Goal: Task Accomplishment & Management: Manage account settings

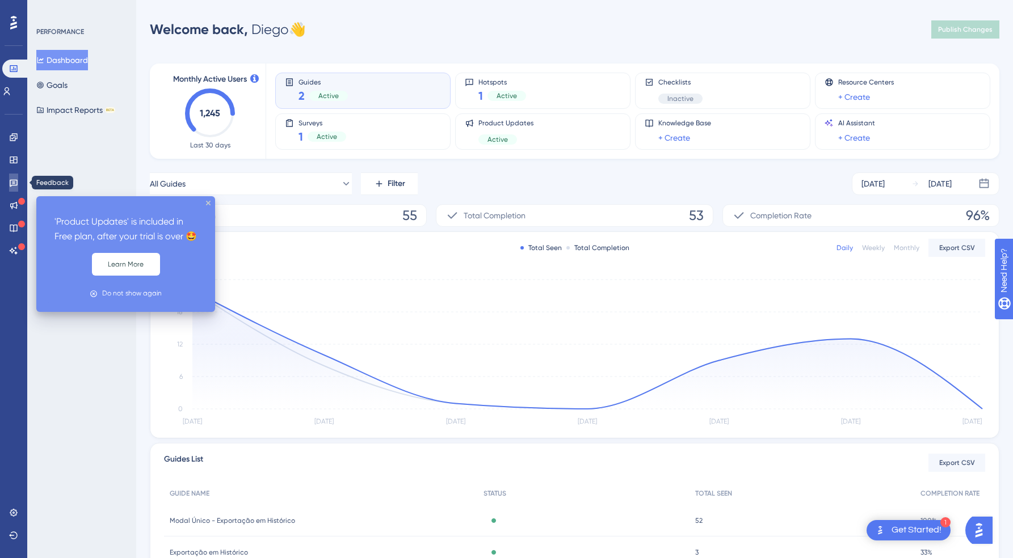
click at [17, 188] on link at bounding box center [13, 183] width 9 height 18
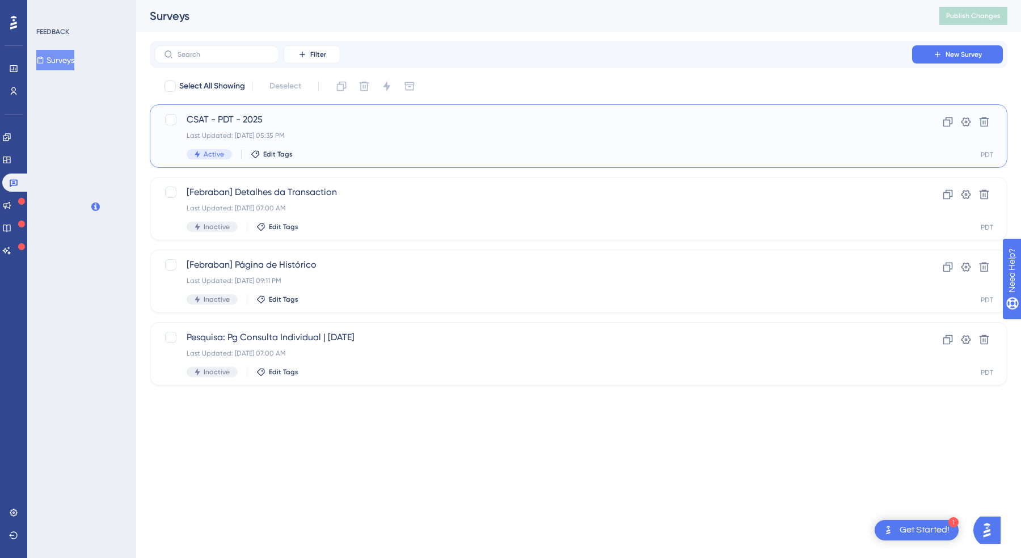
click at [251, 129] on div "CSAT - PDT - 2025 Last Updated: 16 de set. de 2025 05:35 PM Active Edit Tags" at bounding box center [533, 136] width 693 height 47
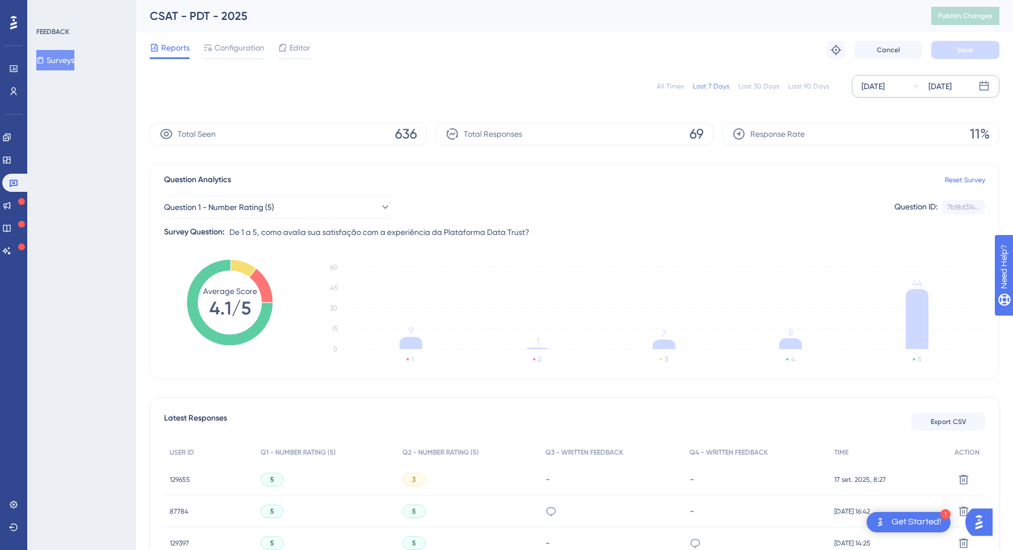
click at [919, 80] on div "[DATE]" at bounding box center [931, 86] width 40 height 14
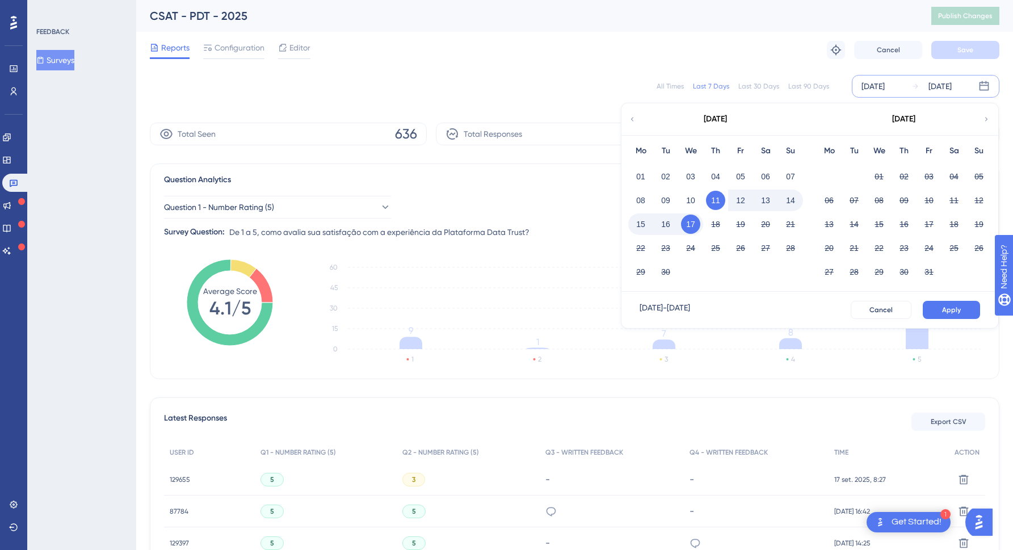
click at [783, 363] on icon "1 2 3 4 5 0 15 30 45 60 9 1 7 8 44" at bounding box center [647, 313] width 676 height 113
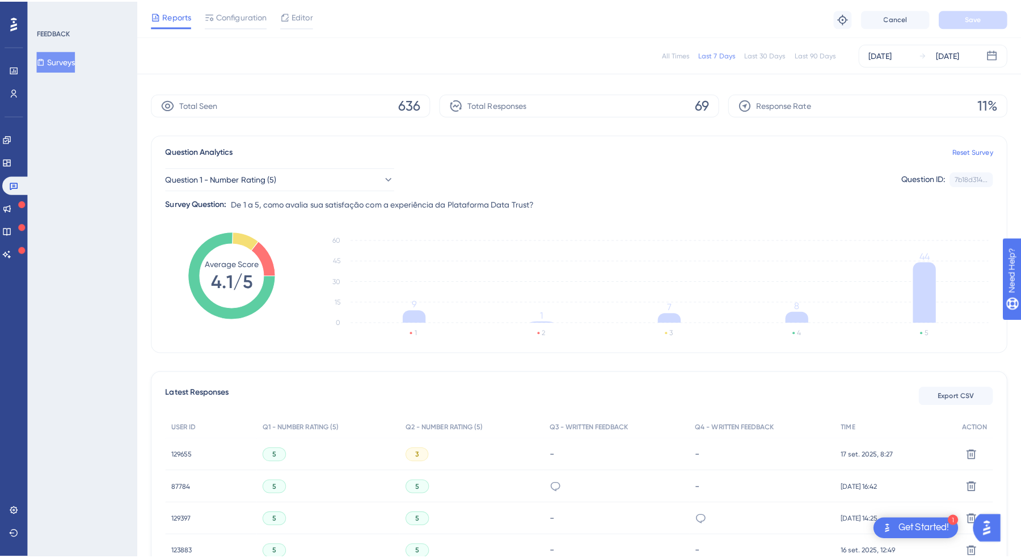
scroll to position [51, 0]
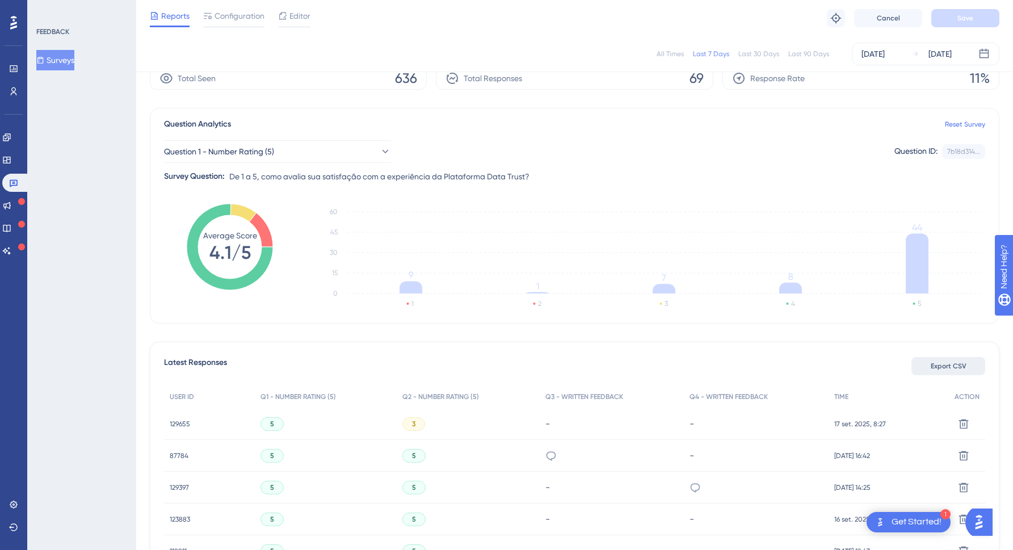
click at [957, 359] on button "Export CSV" at bounding box center [948, 366] width 74 height 18
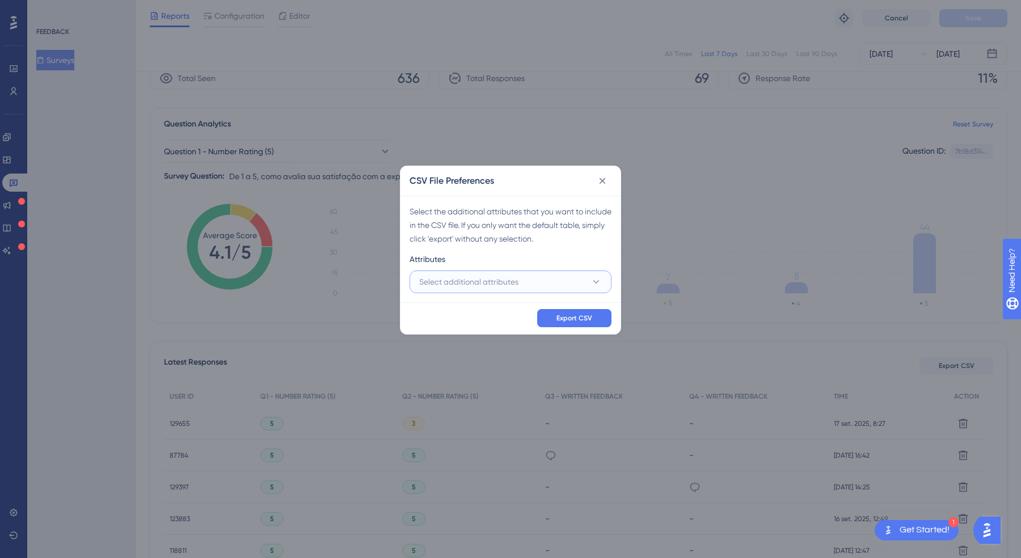
click at [572, 287] on button "Select additional attributes" at bounding box center [511, 282] width 202 height 23
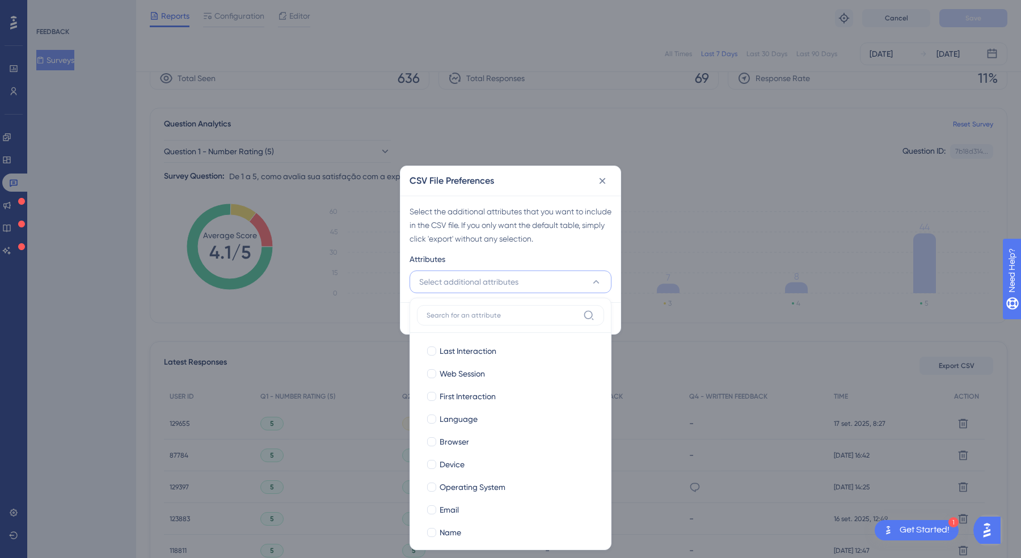
click at [570, 255] on div "Attributes" at bounding box center [511, 261] width 202 height 18
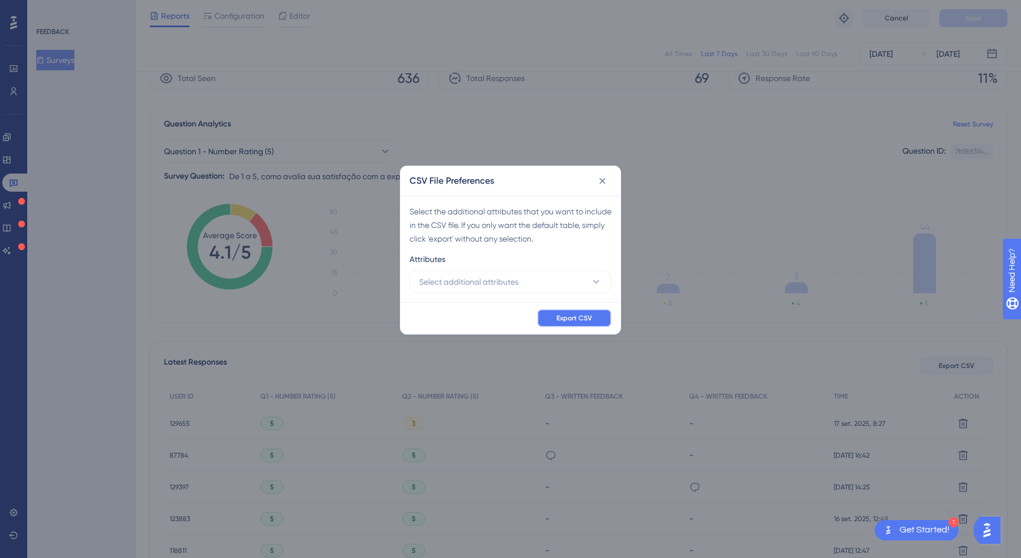
click at [585, 315] on span "Export CSV" at bounding box center [575, 318] width 36 height 9
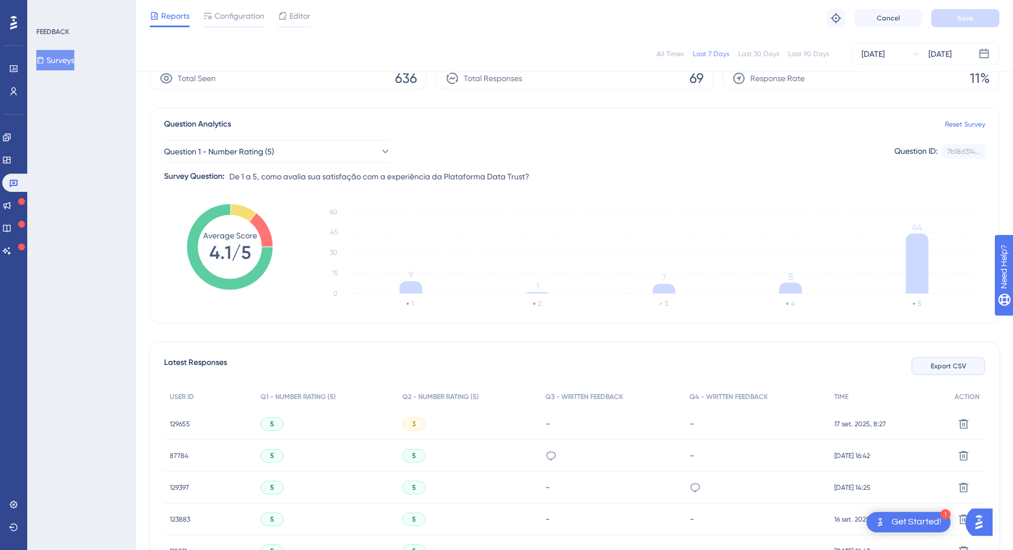
click at [951, 369] on span "Export CSV" at bounding box center [948, 365] width 36 height 9
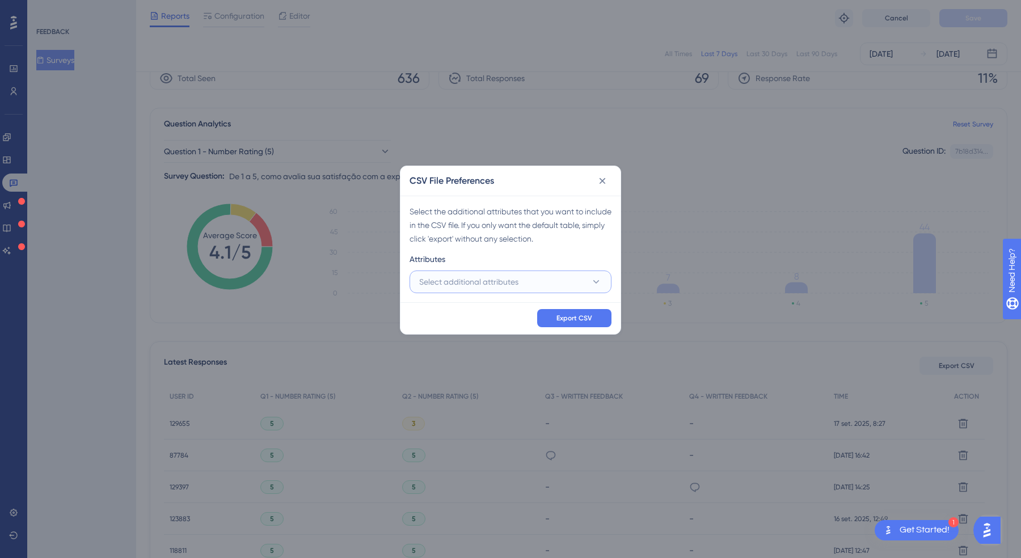
click at [576, 284] on button "Select additional attributes" at bounding box center [511, 282] width 202 height 23
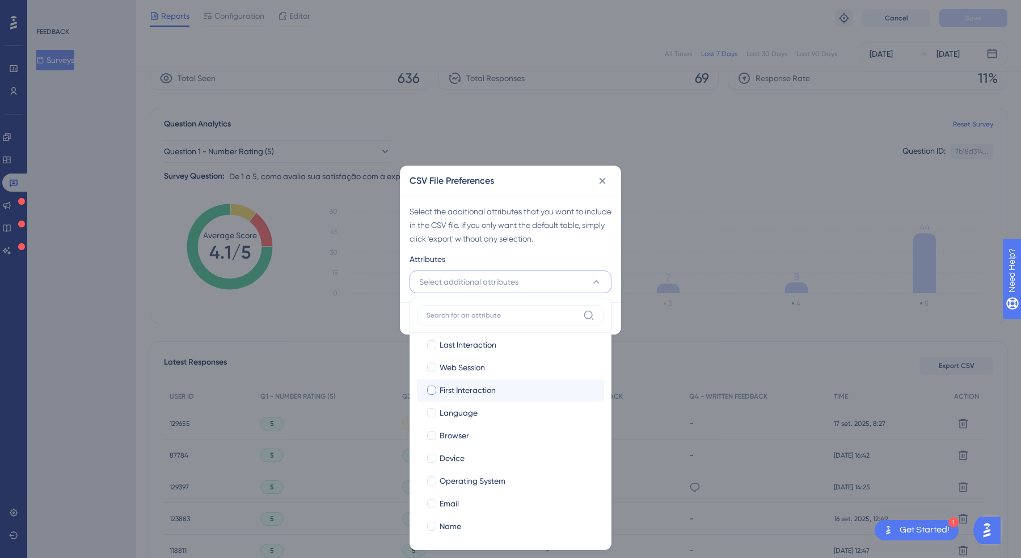
scroll to position [8, 0]
click at [432, 502] on div at bounding box center [431, 502] width 9 height 9
checkbox input "true"
click at [439, 529] on label "Name" at bounding box center [510, 525] width 169 height 14
checkbox input "true"
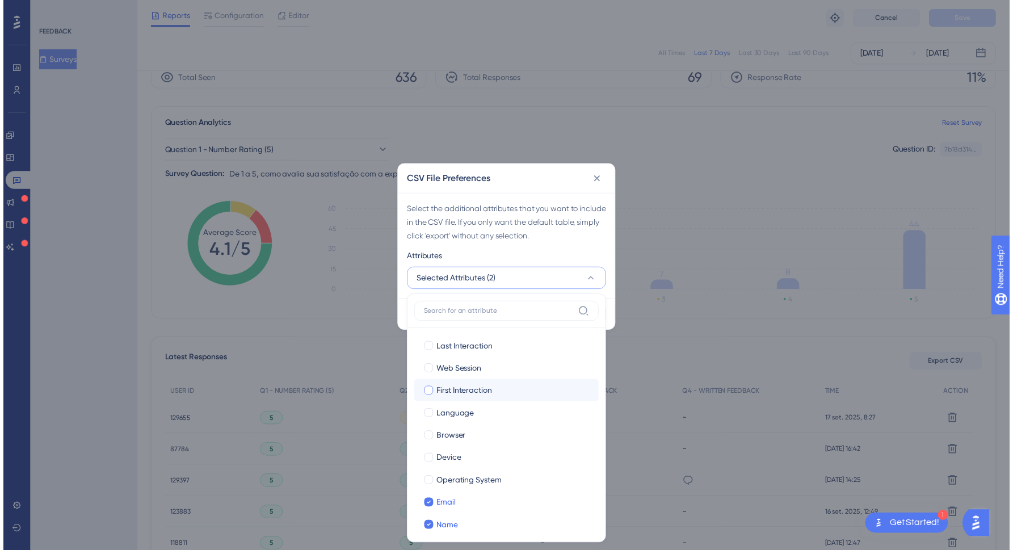
scroll to position [0, 0]
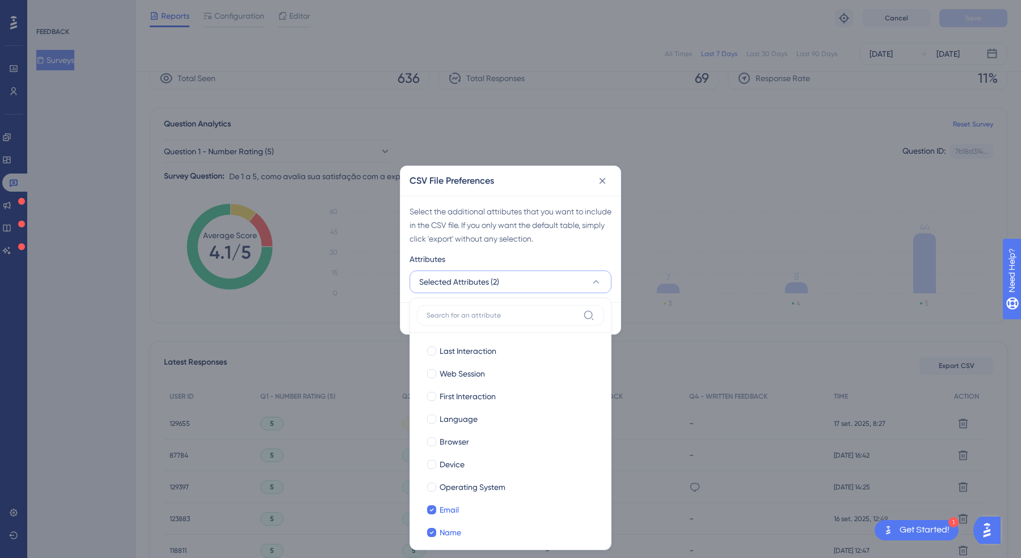
click at [620, 244] on div "Select the additional attributes that you want to include in the CSV file. If y…" at bounding box center [511, 249] width 220 height 107
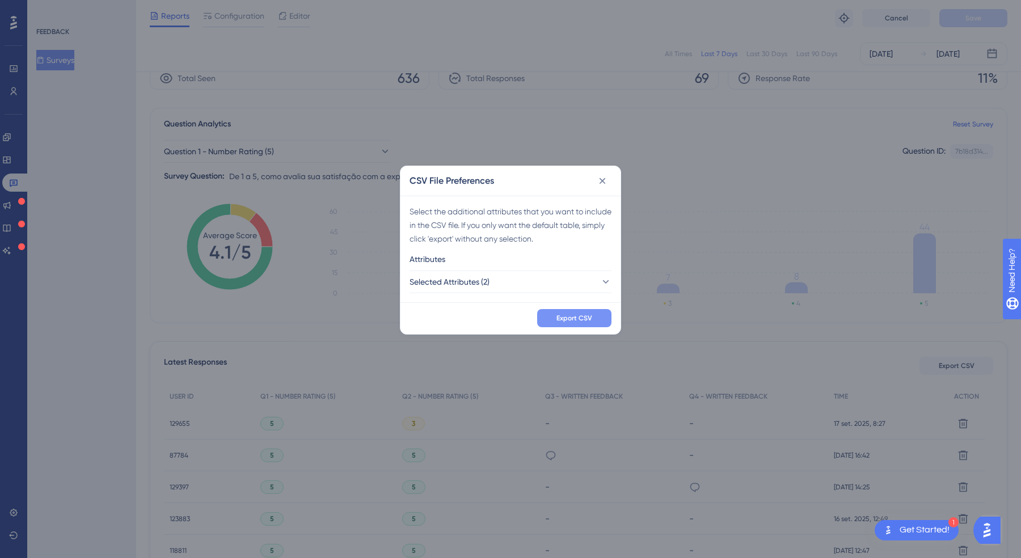
click at [578, 317] on span "Export CSV" at bounding box center [575, 318] width 36 height 9
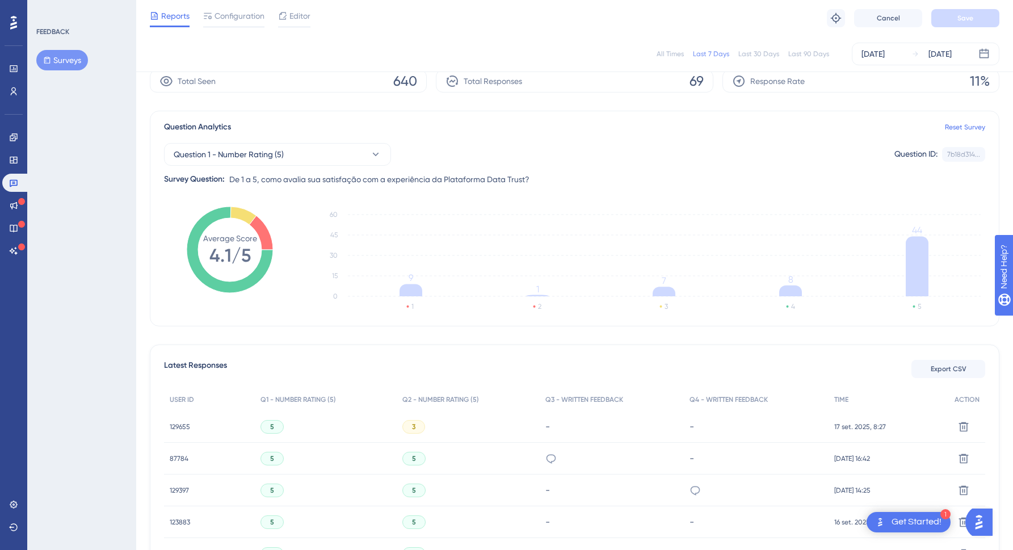
scroll to position [224, 0]
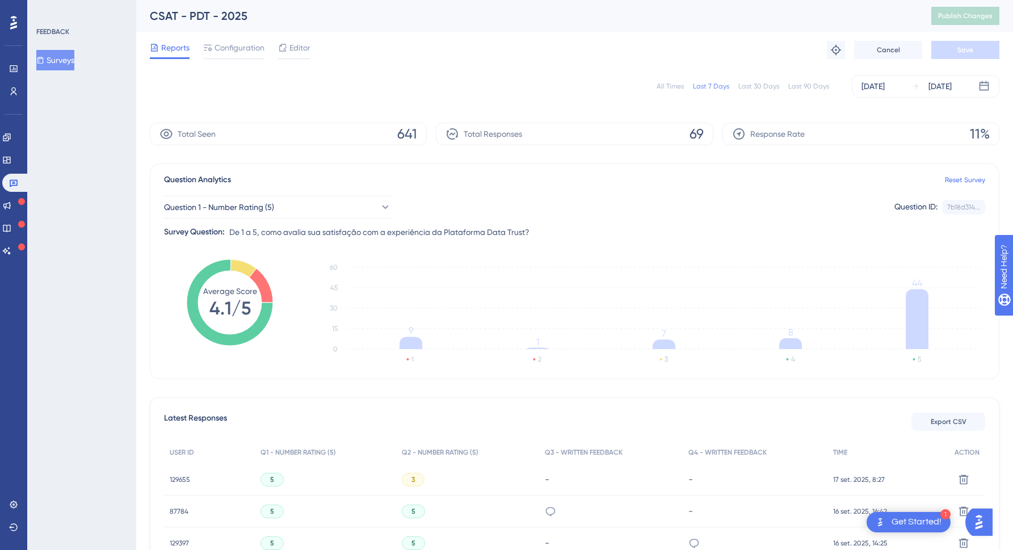
click at [279, 77] on div "All Times Last 7 Days Last 30 Days Last 90 Days Sep 11 2025 Sep 17 2025" at bounding box center [574, 86] width 849 height 23
click at [212, 50] on div "Configuration" at bounding box center [233, 48] width 61 height 14
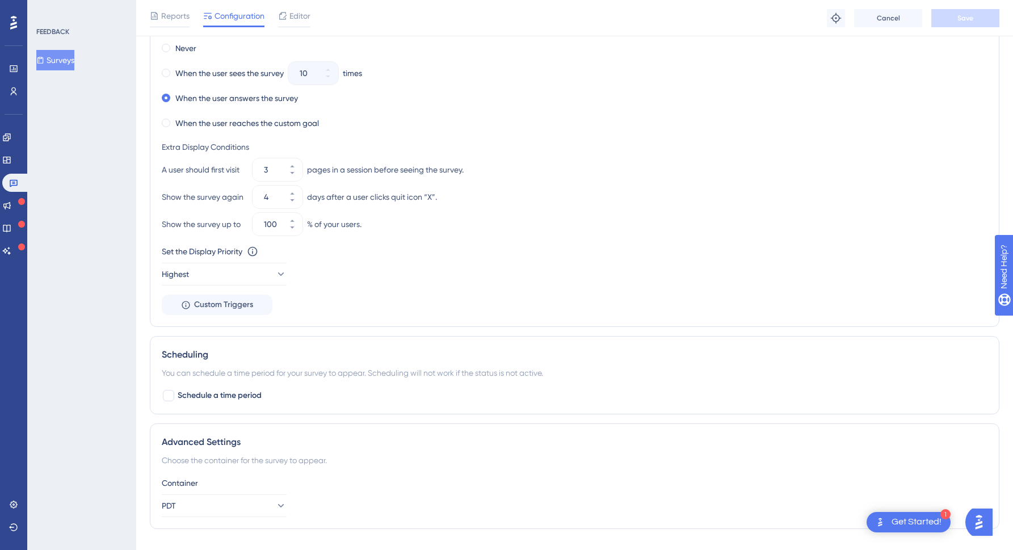
scroll to position [667, 0]
click at [298, 204] on button "4" at bounding box center [292, 202] width 20 height 11
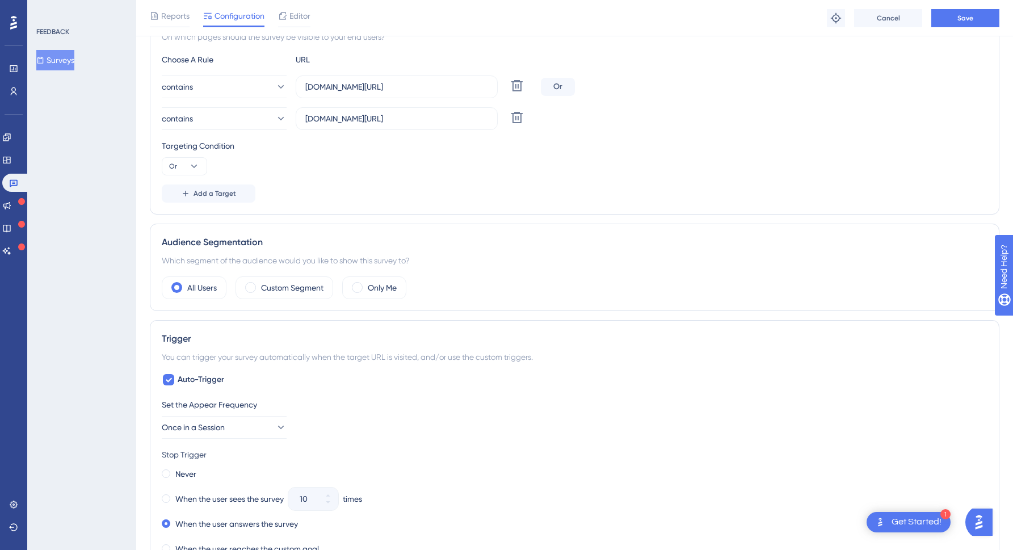
scroll to position [0, 0]
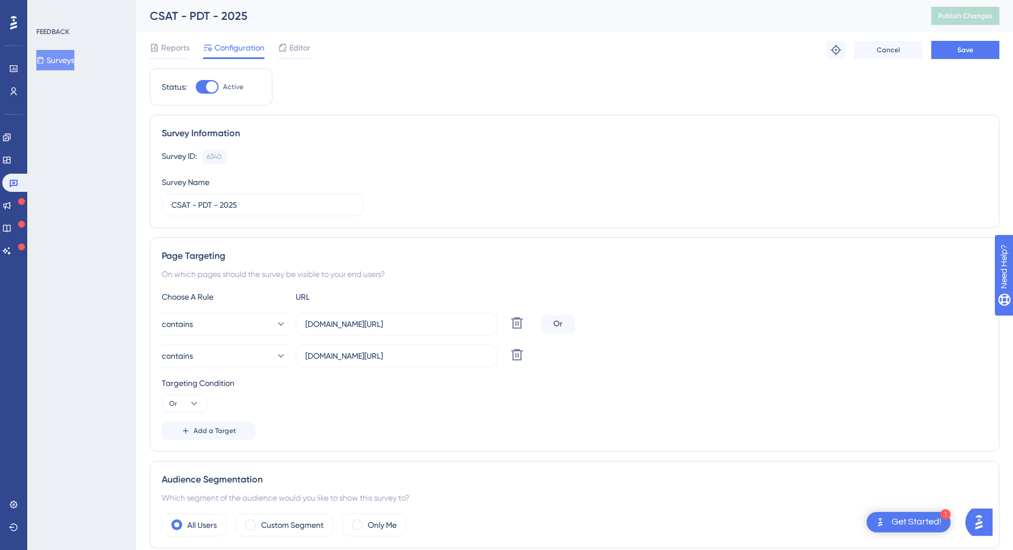
click at [959, 60] on div "Reports Configuration Editor Troubleshoot Cancel Save" at bounding box center [574, 50] width 849 height 36
click at [966, 51] on span "Save" at bounding box center [965, 49] width 16 height 9
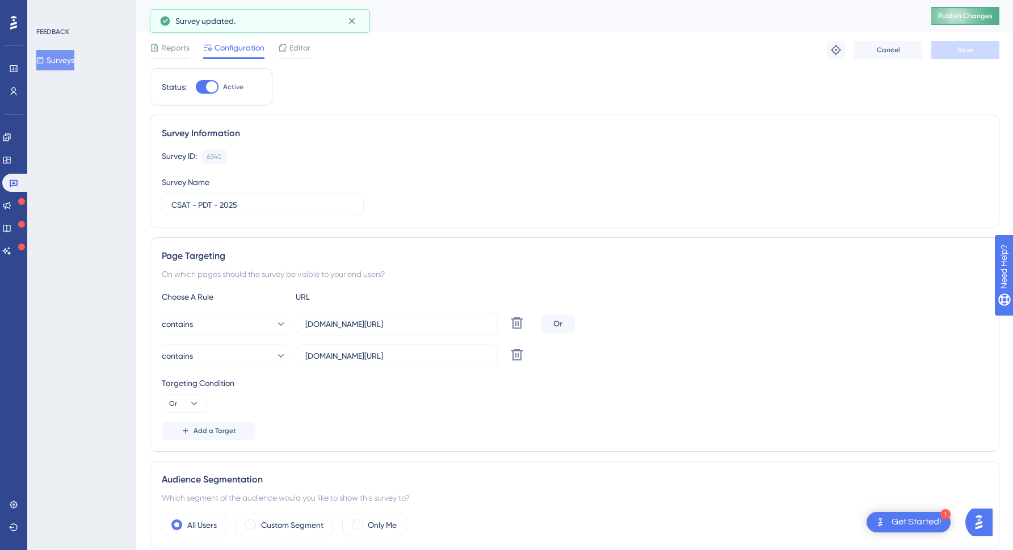
click at [968, 16] on span "Publish Changes" at bounding box center [965, 15] width 54 height 9
click at [355, 23] on icon at bounding box center [351, 20] width 11 height 11
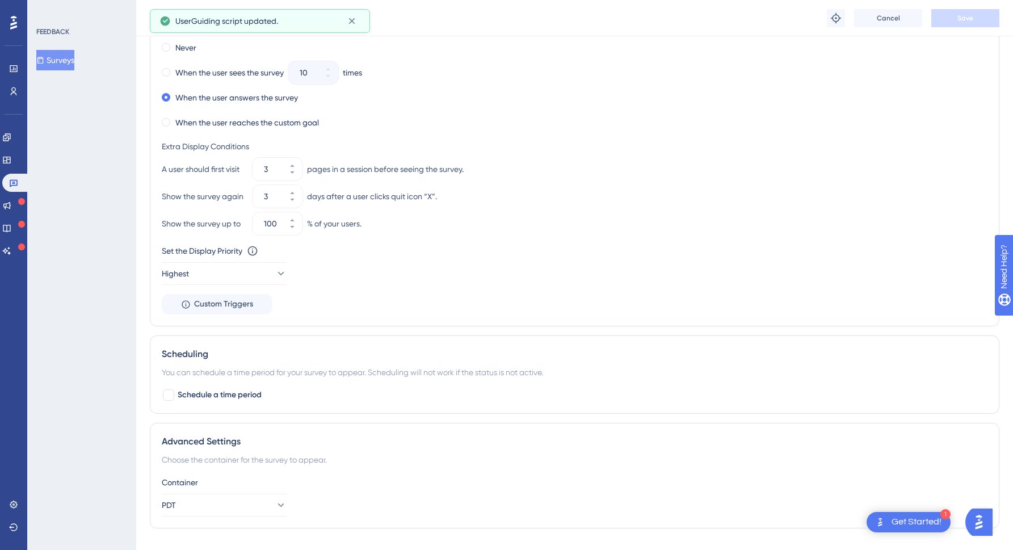
scroll to position [676, 0]
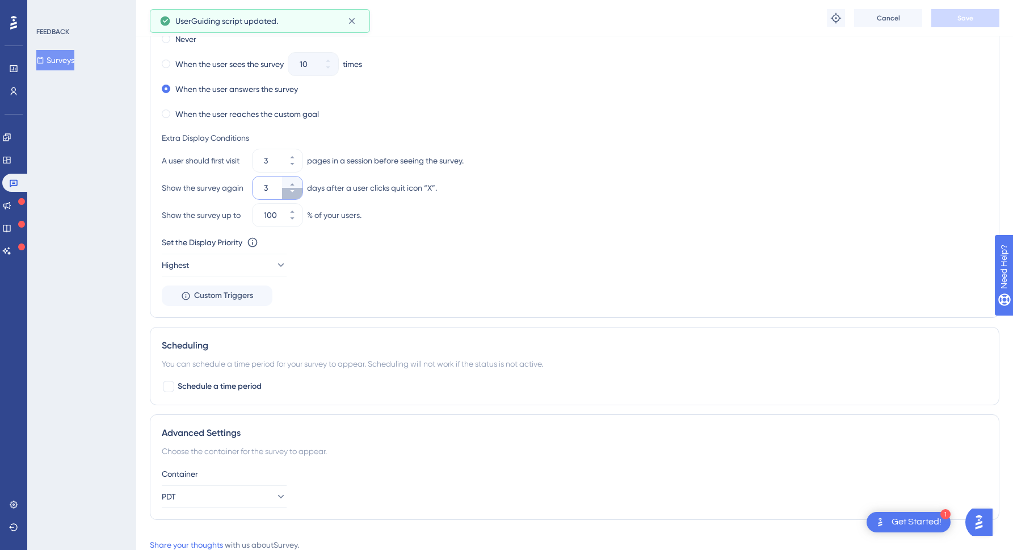
click at [295, 193] on icon at bounding box center [292, 191] width 7 height 7
type input "2"
click at [958, 18] on span "Save" at bounding box center [965, 18] width 16 height 9
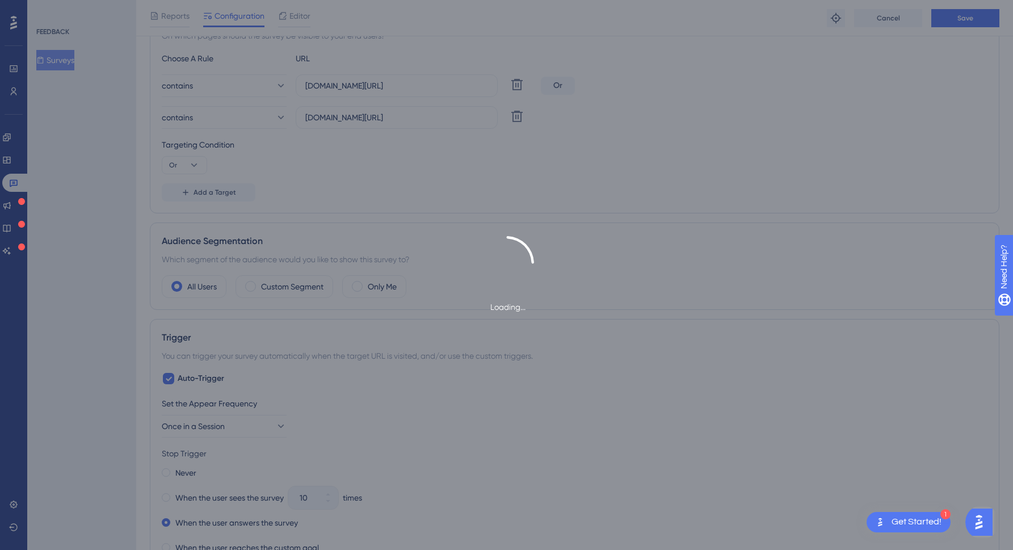
scroll to position [0, 0]
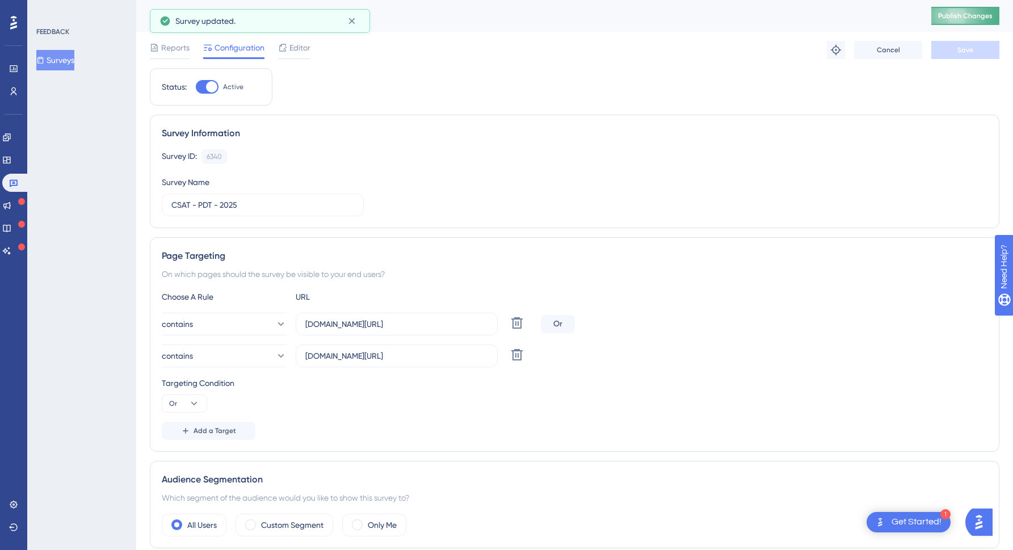
click at [980, 16] on span "Publish Changes" at bounding box center [965, 15] width 54 height 9
